Goal: Task Accomplishment & Management: Use online tool/utility

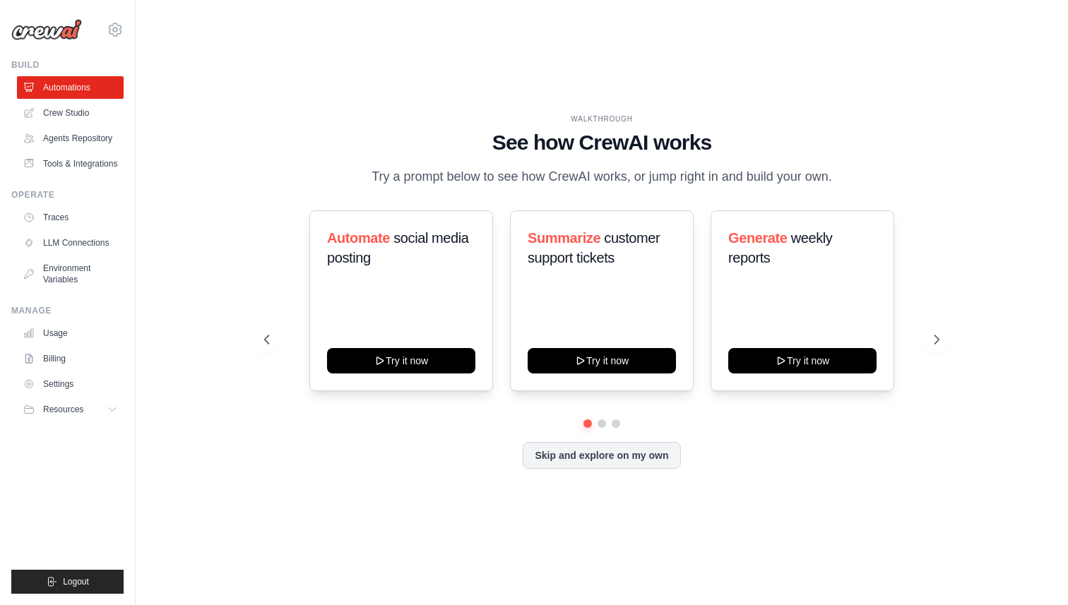
click at [286, 72] on div "WALKTHROUGH See how [PERSON_NAME] works Try a prompt below to see how [PERSON_N…" at bounding box center [601, 302] width 887 height 577
click at [937, 339] on icon at bounding box center [938, 340] width 14 height 14
click at [54, 83] on link "Automations" at bounding box center [71, 87] width 107 height 23
click at [594, 455] on button "Skip and explore on my own" at bounding box center [602, 454] width 158 height 27
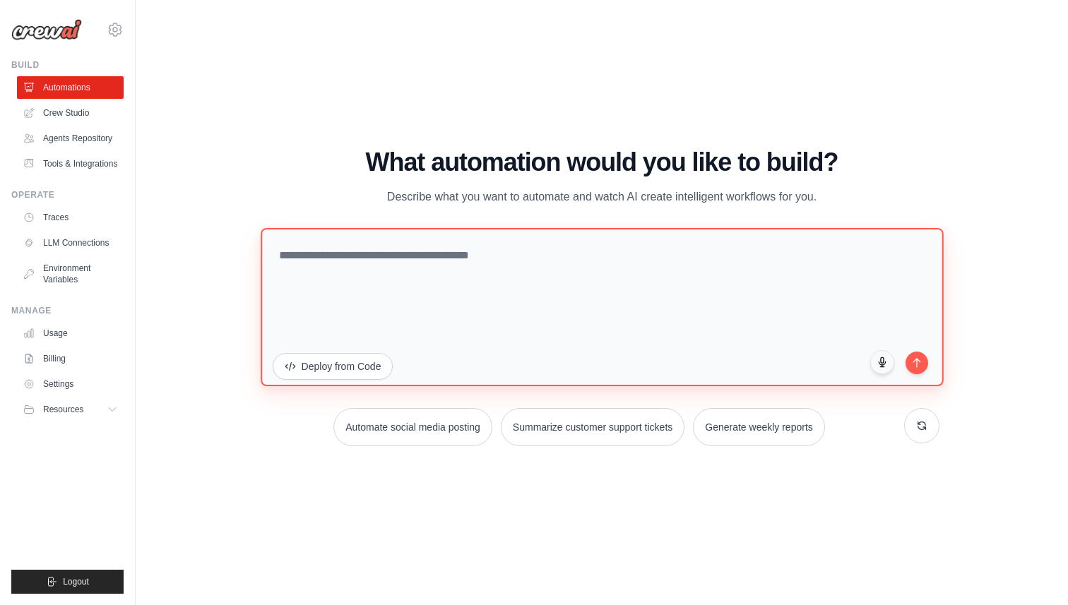
click at [417, 272] on textarea at bounding box center [602, 306] width 682 height 158
type textarea "**********"
